Goal: Use online tool/utility: Use online tool/utility

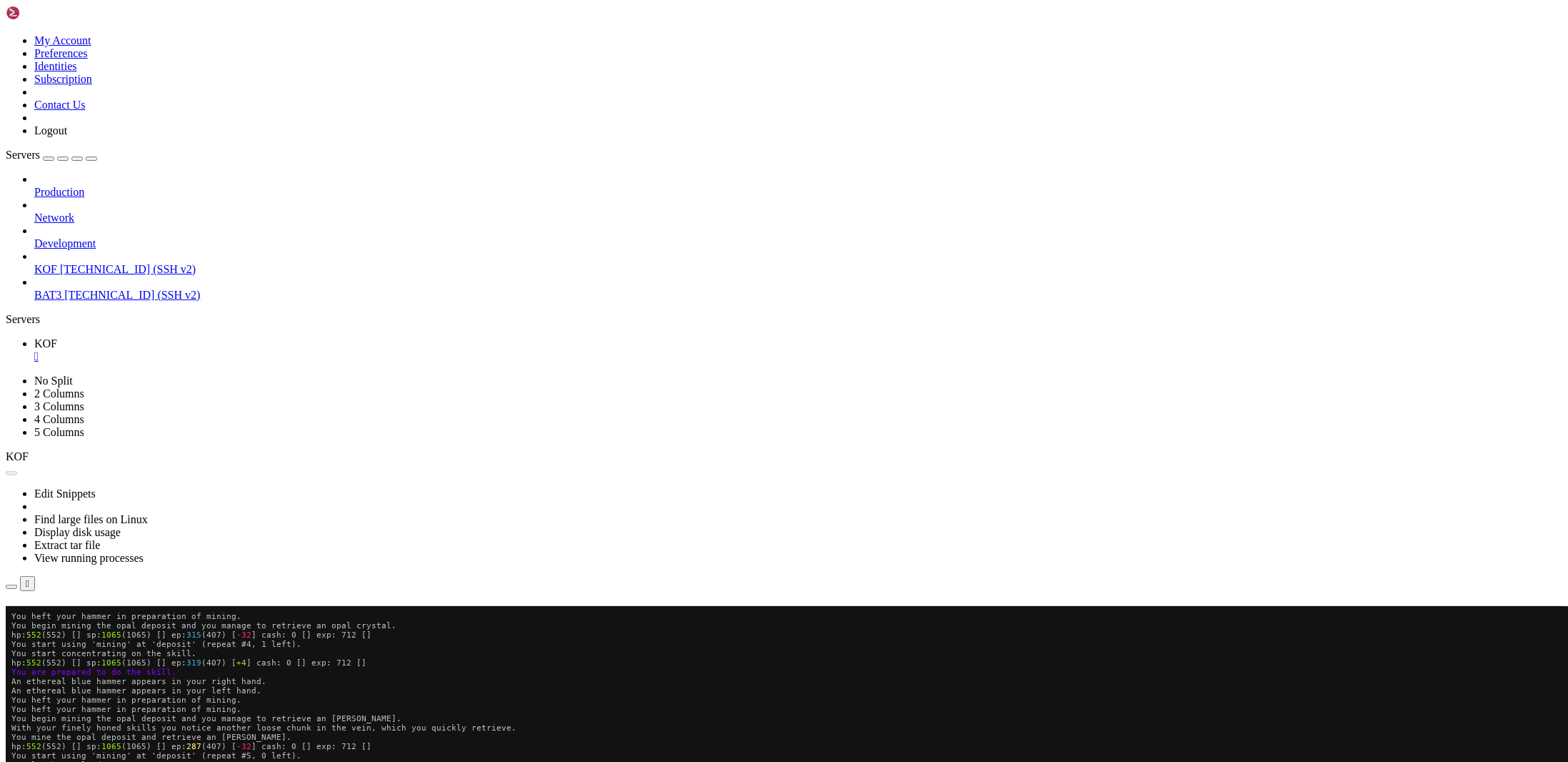
scroll to position [101, 0]
click at [62, 619] on button "Reconnect" at bounding box center [34, 625] width 58 height 15
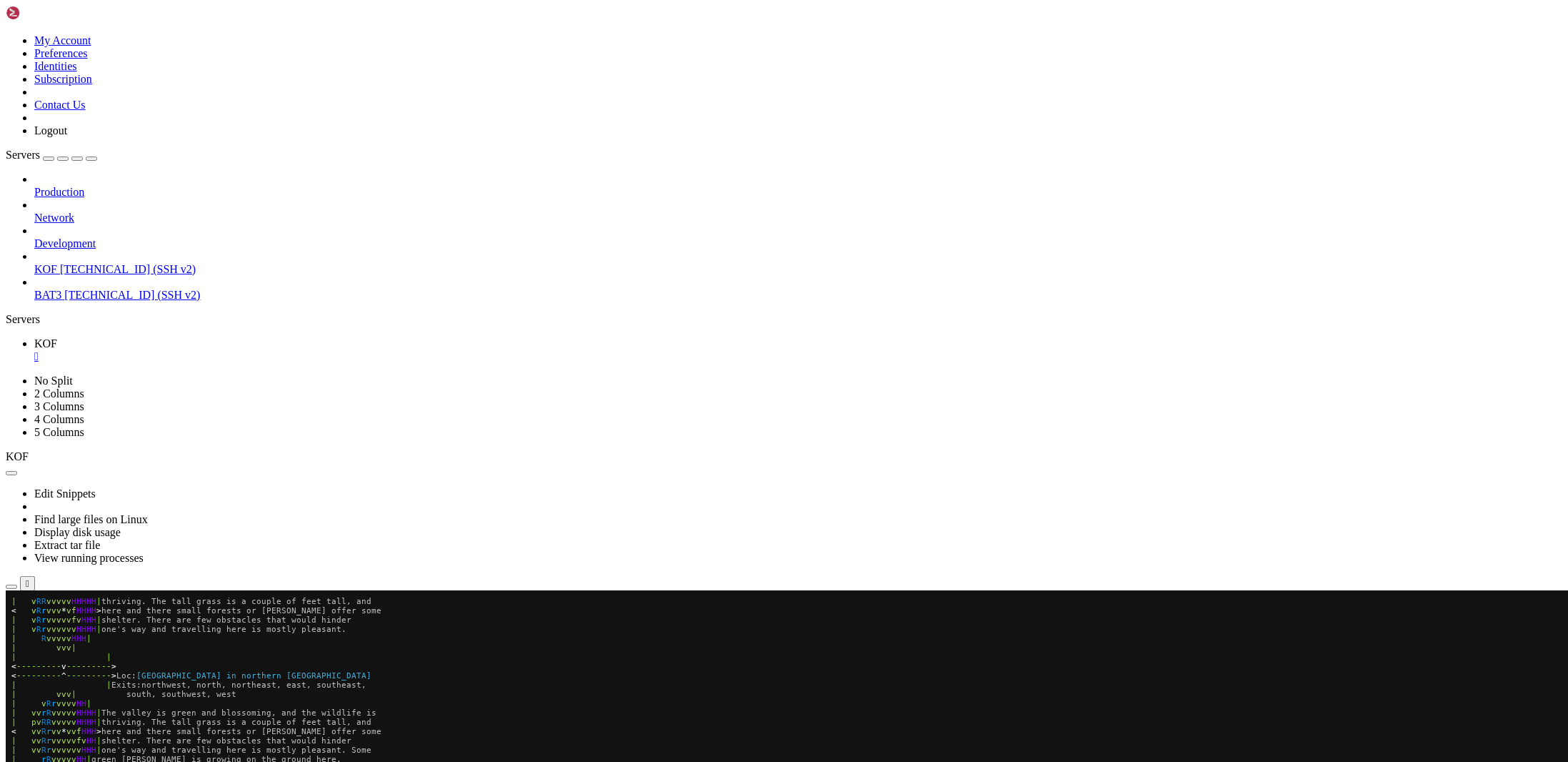
scroll to position [436, 0]
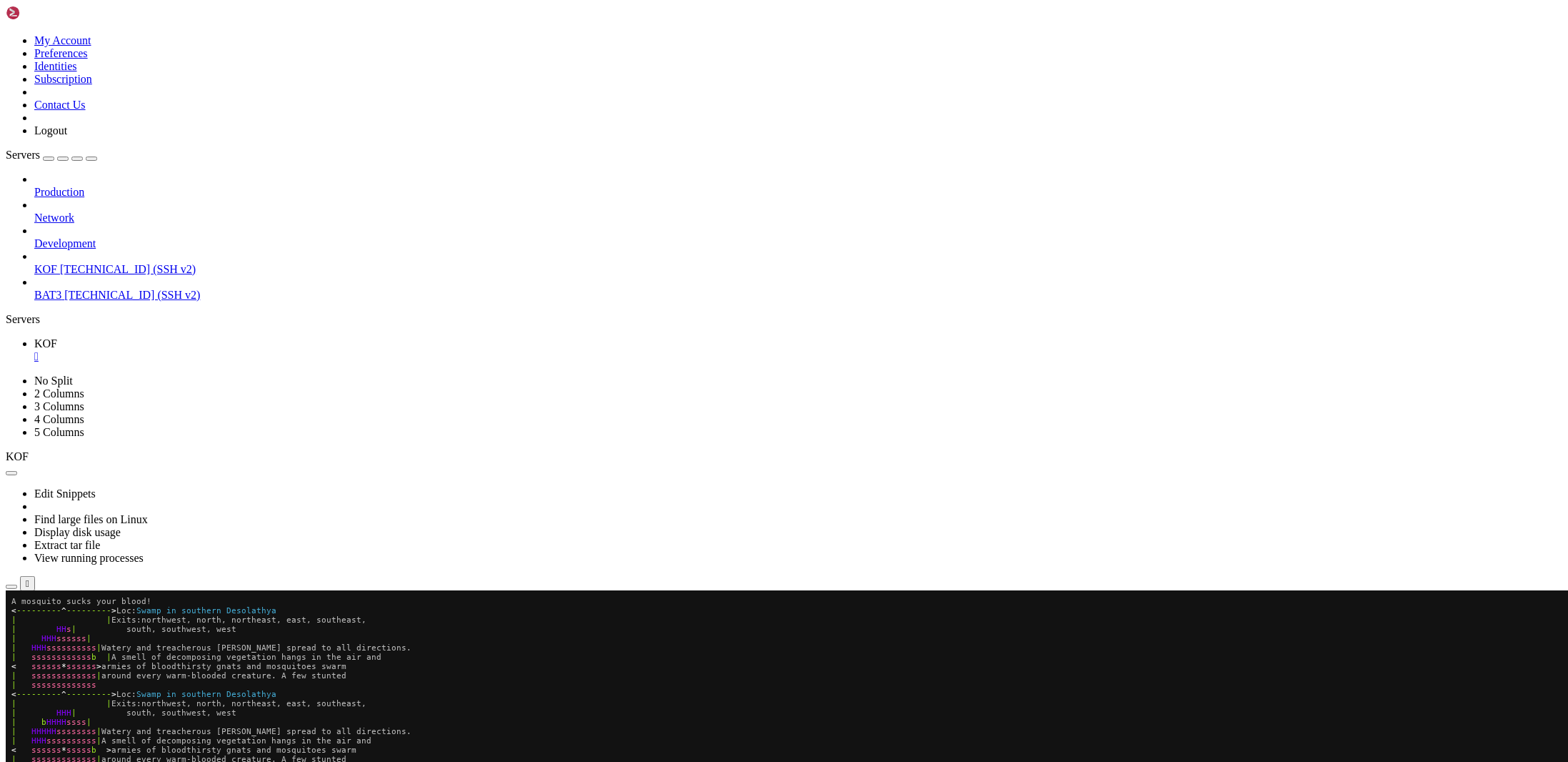
scroll to position [567, 0]
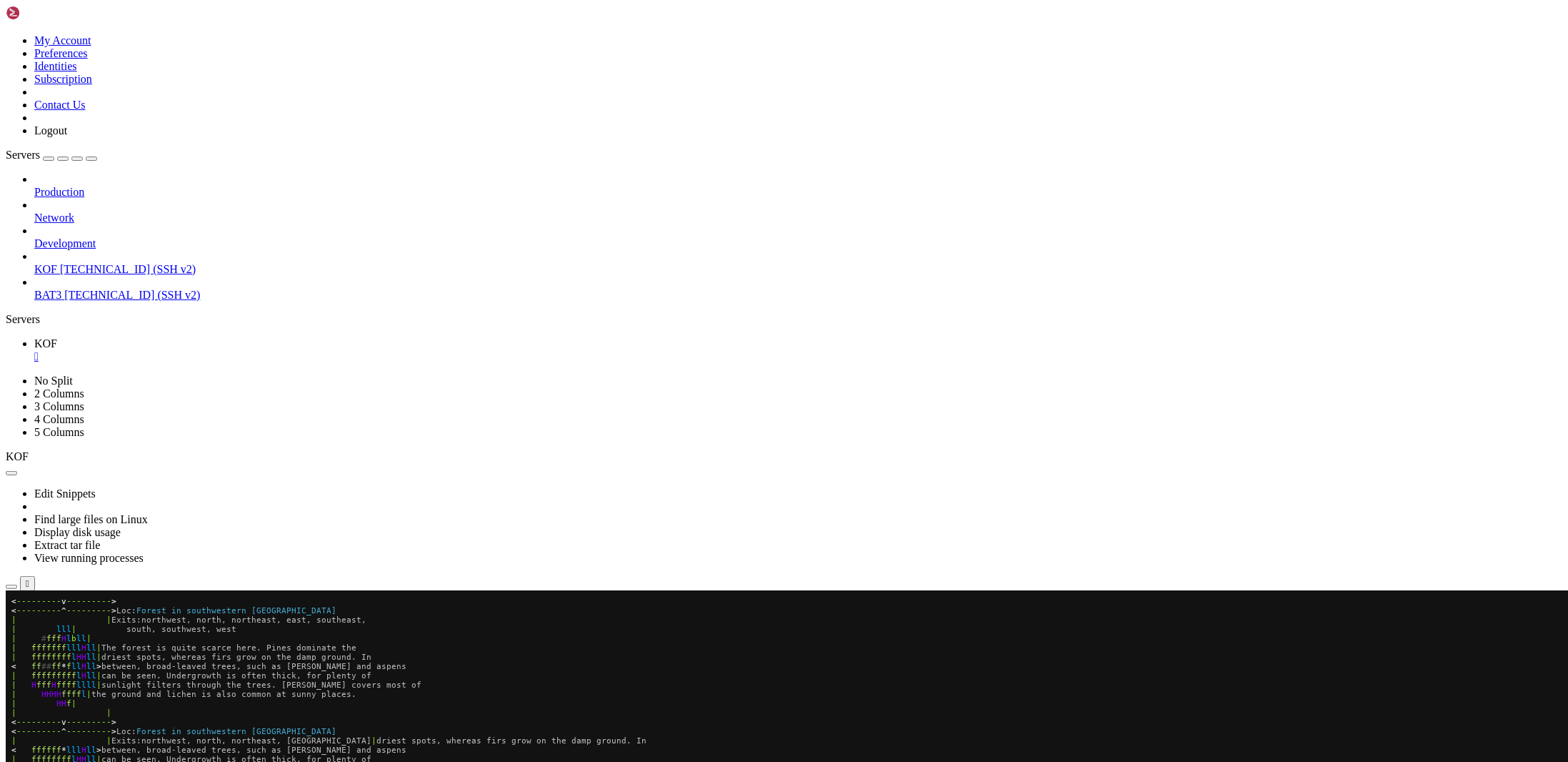
scroll to position [669, 0]
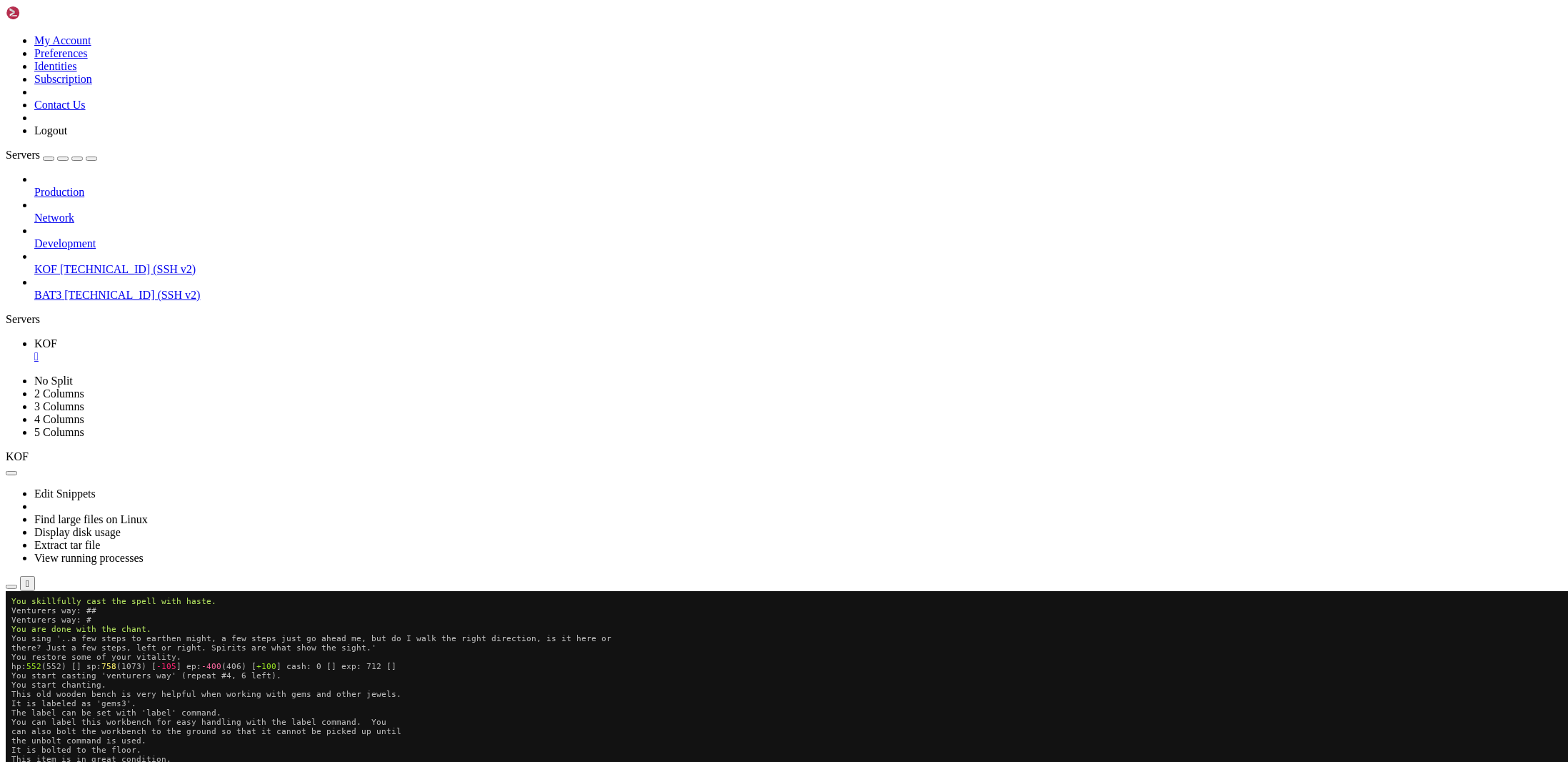
scroll to position [669, 0]
